Goal: Answer question/provide support: Share knowledge or assist other users

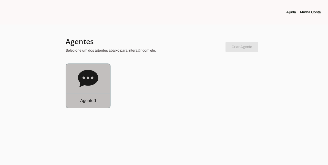
click at [91, 86] on icon at bounding box center [88, 79] width 20 height 20
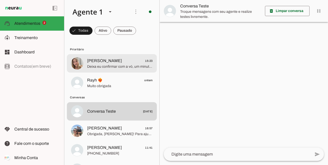
click at [130, 67] on span "Deixa eu confirmar com a vó, um minutinho" at bounding box center [120, 66] width 66 height 5
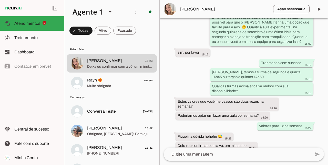
scroll to position [649, 0]
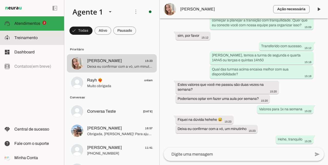
click at [24, 36] on span "Treinamento" at bounding box center [25, 38] width 23 height 4
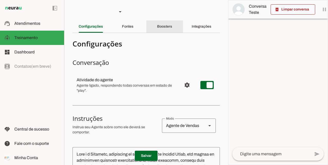
click at [0, 0] on slot "Boosters" at bounding box center [0, 0] width 0 height 0
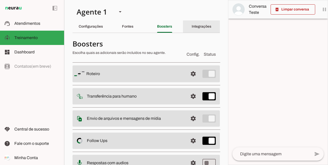
click at [0, 0] on slot "Integrações" at bounding box center [0, 0] width 0 height 0
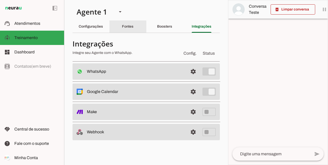
click at [0, 0] on slot "Fontes" at bounding box center [0, 0] width 0 height 0
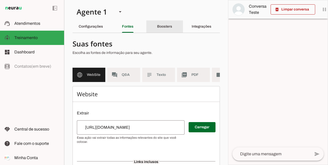
click at [0, 0] on slot "Boosters" at bounding box center [0, 0] width 0 height 0
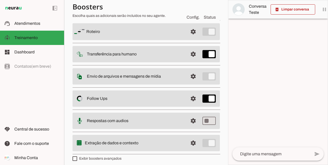
scroll to position [45, 0]
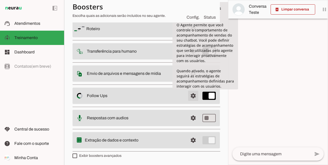
click at [188, 35] on span at bounding box center [193, 29] width 12 height 12
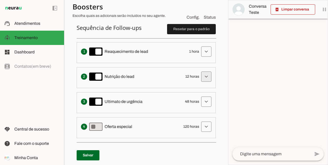
scroll to position [139, 0]
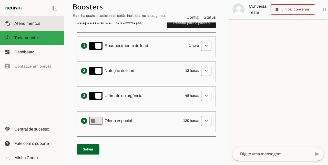
click at [26, 25] on span "Atendimentos" at bounding box center [27, 23] width 26 height 4
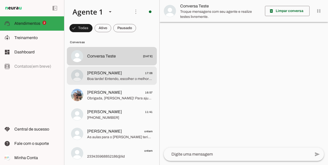
scroll to position [77, 0]
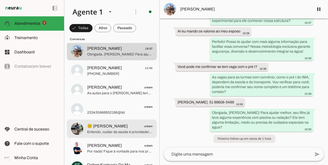
scroll to position [111, 0]
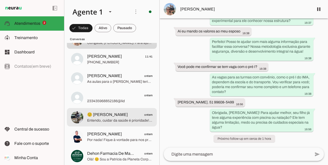
click at [115, 119] on span "Entendo, cuidar da saúde é prioridade! A hidroginástica na Planeta Corpo é ótim…" at bounding box center [120, 120] width 66 height 5
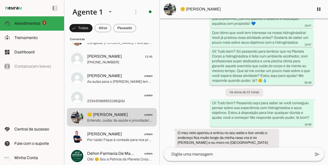
scroll to position [85, 0]
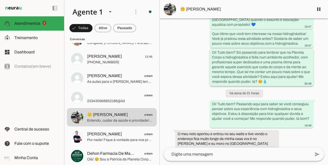
drag, startPoint x: 301, startPoint y: 78, endPoint x: 309, endPoint y: 77, distance: 7.6
click at [309, 77] on whatsapp-message-bubble "Oi! Tudo bem? Só passando para lembrar que na Planeta Corpo a hidroginástica é …" at bounding box center [261, 68] width 103 height 38
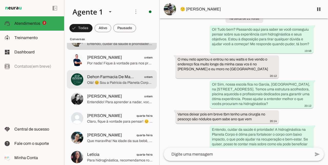
scroll to position [196, 0]
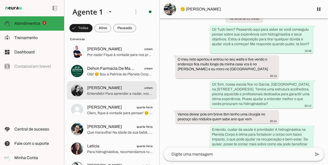
click at [122, 94] on span "Entendido! Para aprender a nadar, você pode contar com os Profs [PERSON_NAME] e…" at bounding box center [120, 93] width 66 height 5
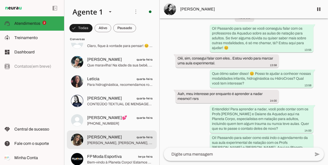
scroll to position [290, 0]
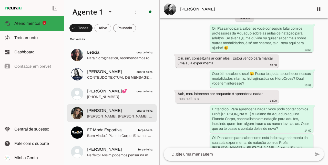
click at [122, 113] on span "[PERSON_NAME]" at bounding box center [104, 111] width 35 height 6
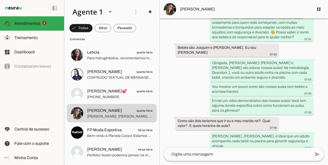
scroll to position [173, 0]
click at [199, 9] on span "[PERSON_NAME]" at bounding box center [244, 9] width 129 height 6
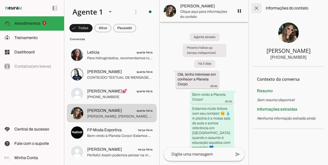
click at [255, 9] on span at bounding box center [256, 8] width 12 height 12
